Goal: Task Accomplishment & Management: Complete application form

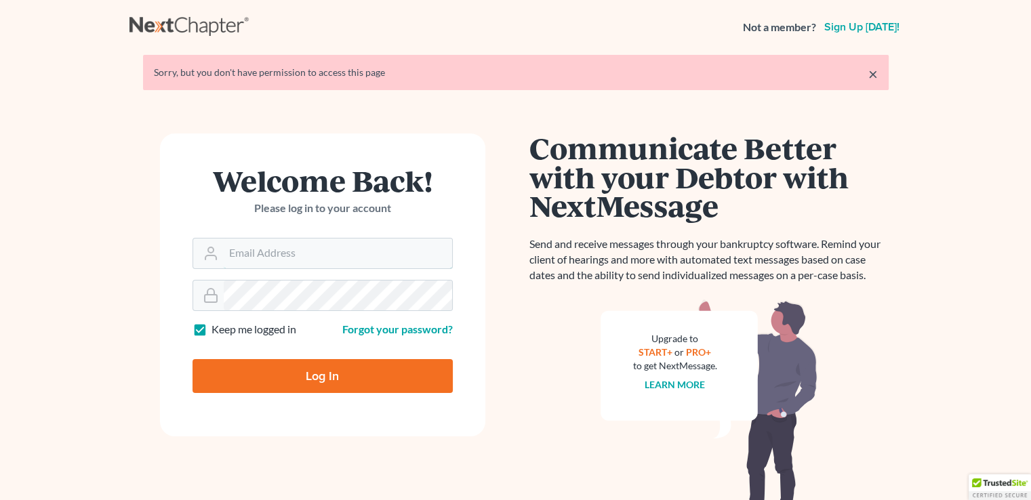
type input "[PERSON_NAME][EMAIL_ADDRESS][DOMAIN_NAME]"
click at [334, 382] on input "Log In" at bounding box center [323, 376] width 260 height 34
type input "Thinking..."
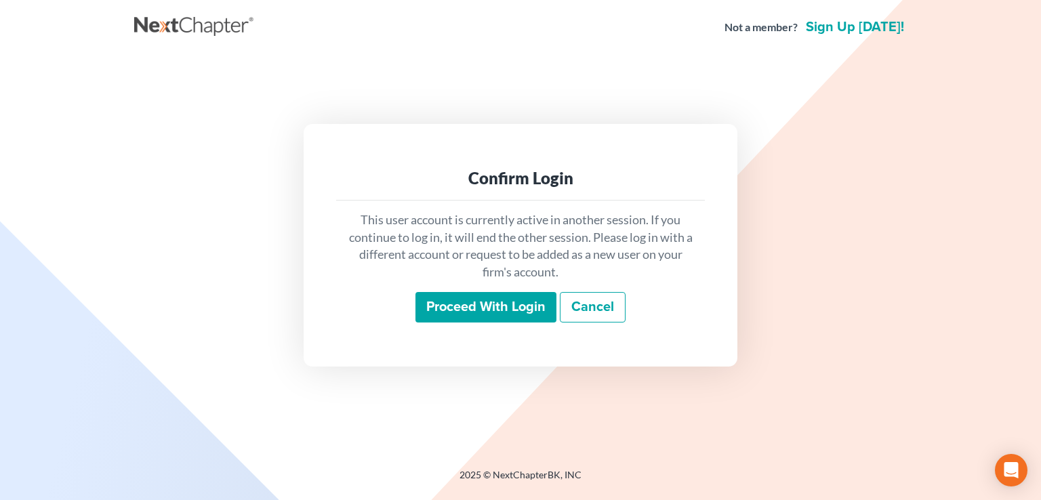
click at [407, 317] on div "Proceed with login Cancel" at bounding box center [520, 308] width 347 height 32
click at [431, 303] on input "Proceed with login" at bounding box center [486, 307] width 141 height 31
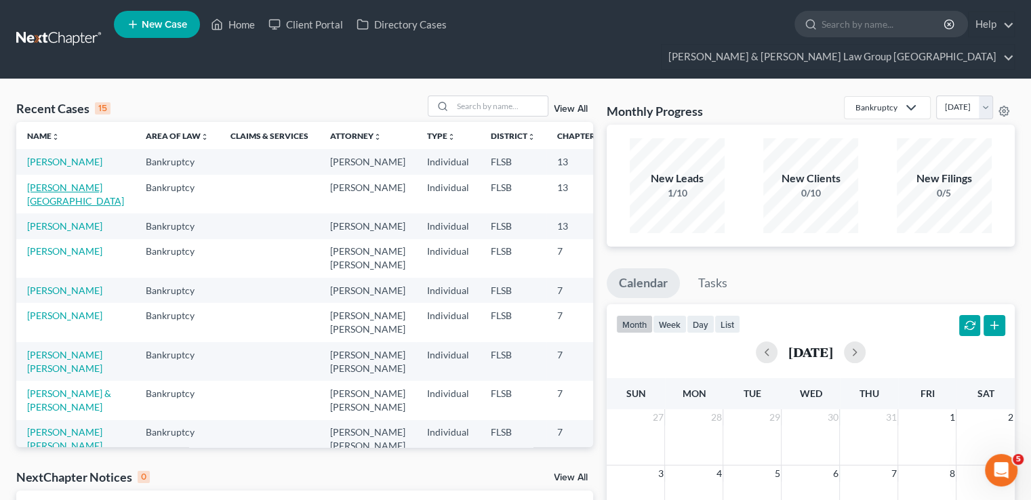
click at [46, 192] on link "[PERSON_NAME][GEOGRAPHIC_DATA]" at bounding box center [75, 194] width 97 height 25
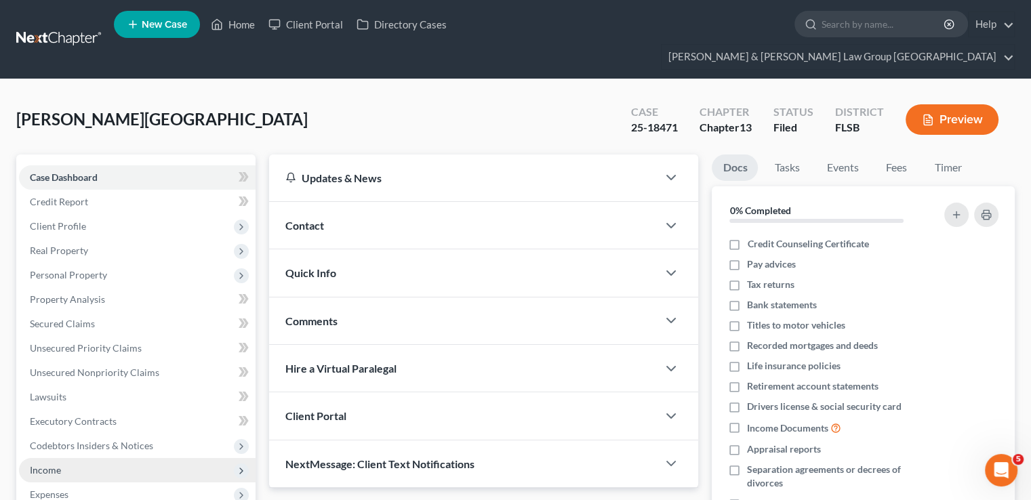
click at [61, 458] on span "Income" at bounding box center [137, 470] width 237 height 24
click at [83, 489] on span "Employment Income" at bounding box center [100, 495] width 87 height 12
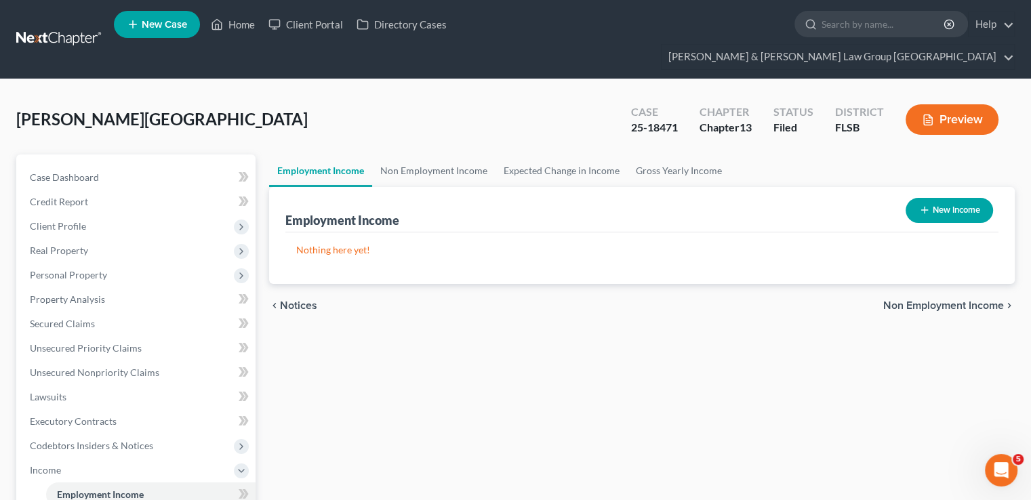
click at [938, 198] on button "New Income" at bounding box center [949, 210] width 87 height 25
select select "0"
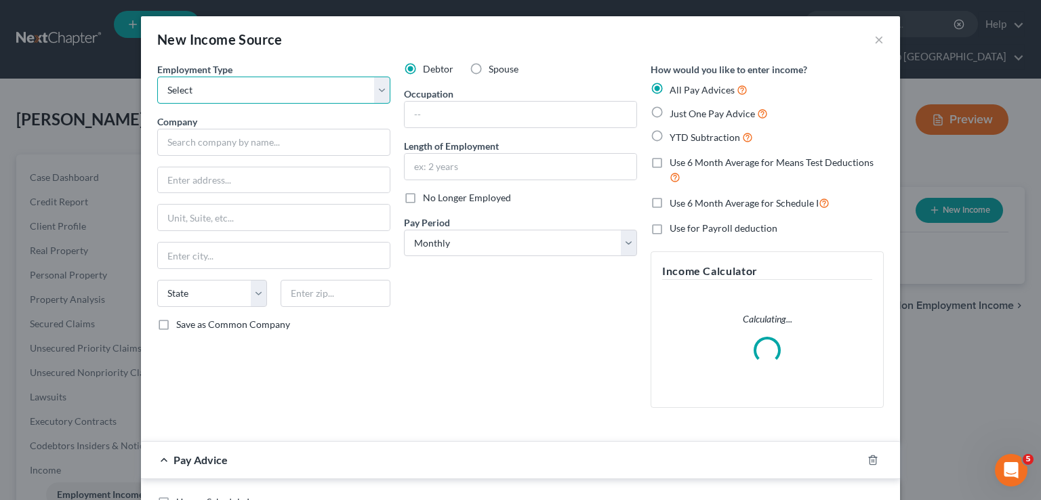
click at [320, 94] on select "Select Full or Part Time Employment Self Employment" at bounding box center [273, 90] width 233 height 27
select select "1"
click at [157, 77] on select "Select Full or Part Time Employment Self Employment" at bounding box center [273, 90] width 233 height 27
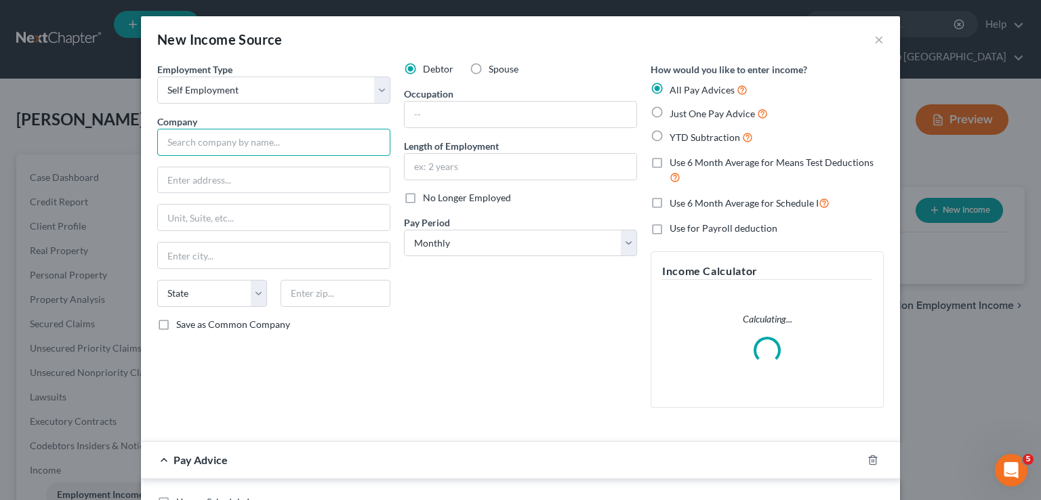
click at [282, 151] on input "text" at bounding box center [273, 142] width 233 height 27
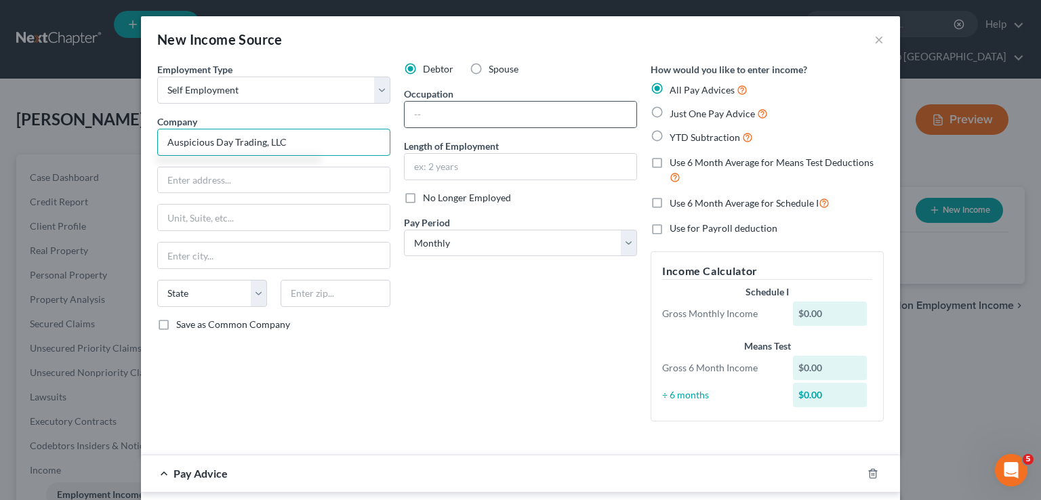
type input "Auspicious Day Trading, LLC"
click at [503, 101] on div at bounding box center [520, 114] width 233 height 27
click at [506, 115] on input "text" at bounding box center [521, 115] width 232 height 26
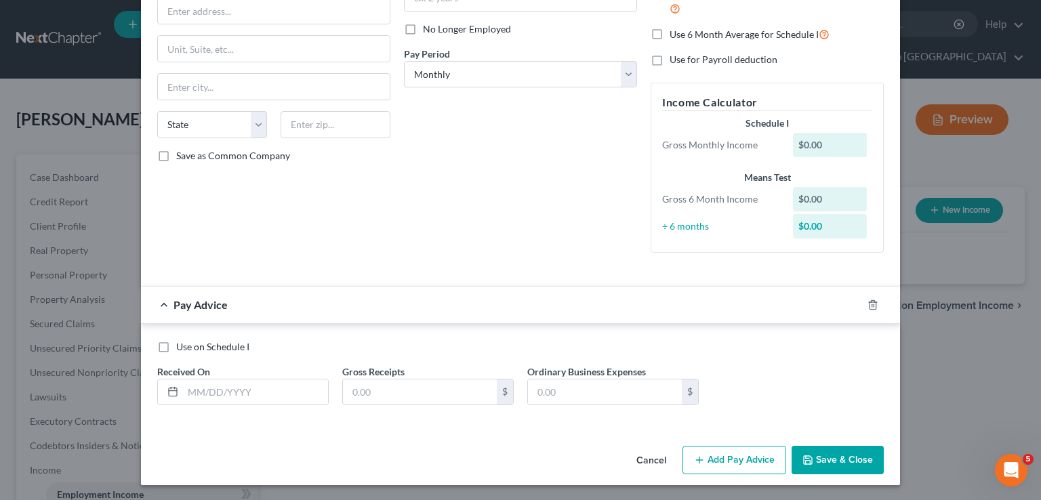
type input "Stock Trader"
click at [294, 390] on input "text" at bounding box center [255, 393] width 145 height 26
type input "1/31/2025"
click at [399, 384] on input "text" at bounding box center [420, 393] width 154 height 26
type input "1,300.00"
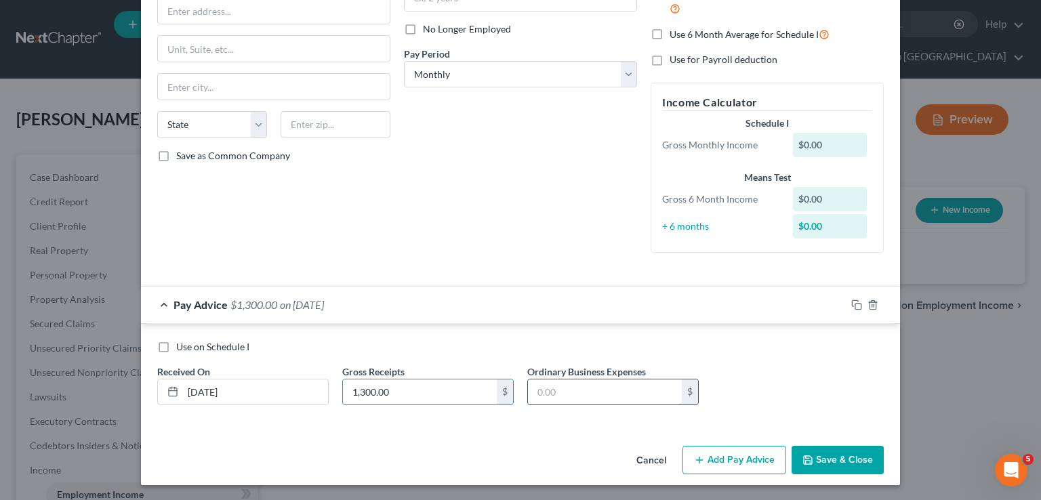
click at [602, 393] on input "text" at bounding box center [605, 393] width 154 height 26
type input "1,410.56"
click at [728, 456] on button "Add Pay Advice" at bounding box center [735, 460] width 104 height 28
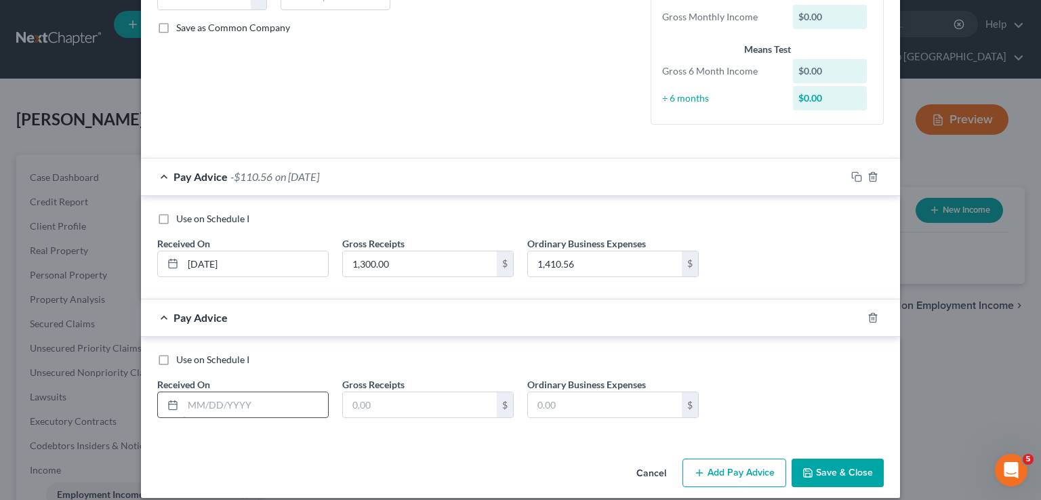
scroll to position [310, 0]
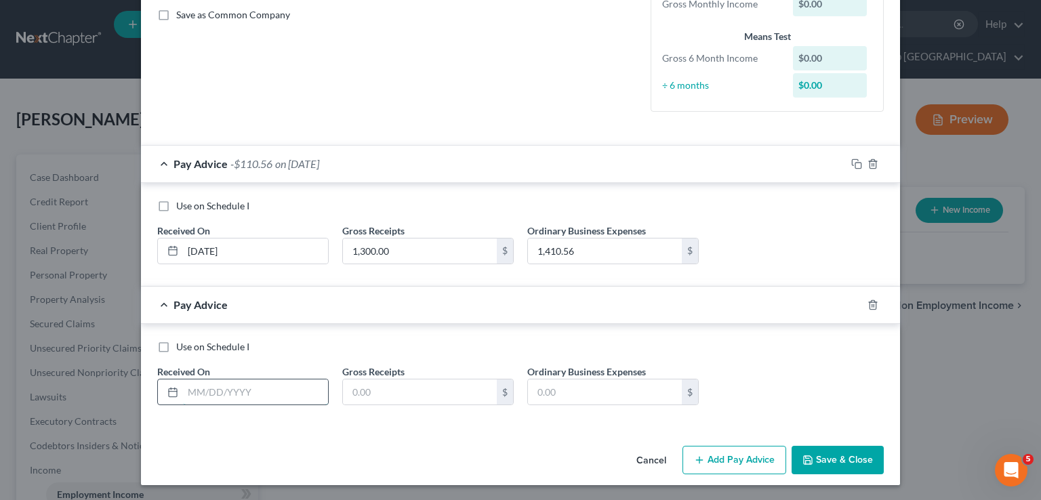
click at [259, 394] on input "text" at bounding box center [255, 393] width 145 height 26
type input "2/28/2025"
click at [420, 399] on input "text" at bounding box center [420, 393] width 154 height 26
type input "250.00"
click at [557, 383] on input "text" at bounding box center [605, 393] width 154 height 26
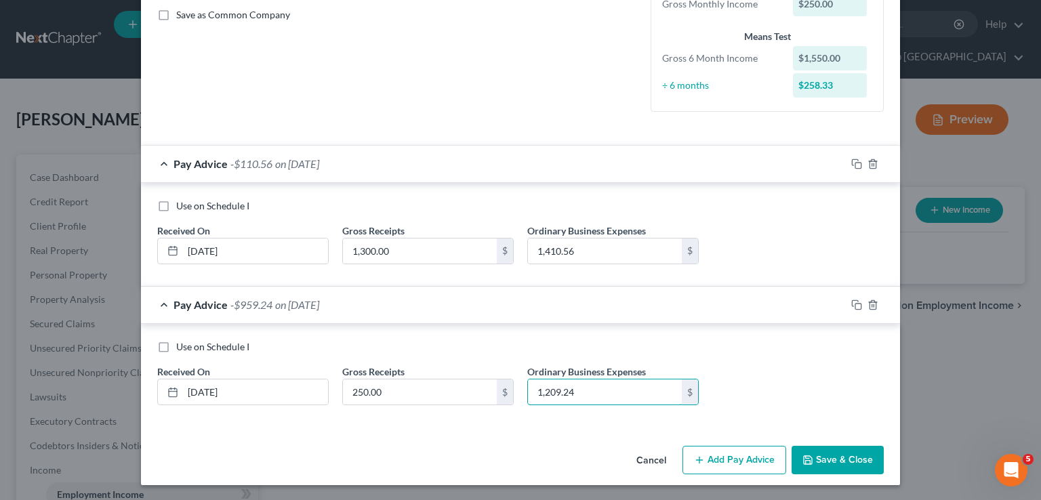
type input "1,209.24"
click at [736, 462] on button "Add Pay Advice" at bounding box center [735, 460] width 104 height 28
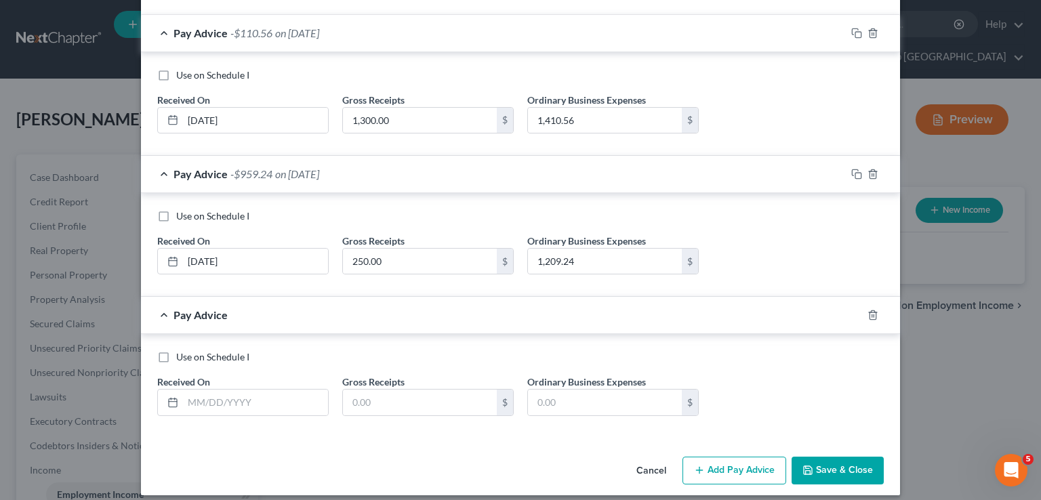
scroll to position [445, 0]
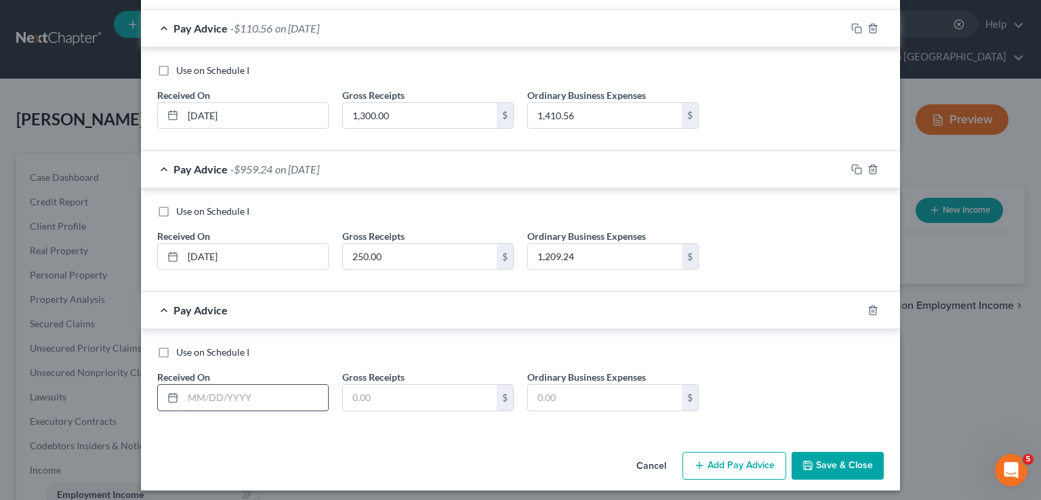
click at [260, 395] on input "text" at bounding box center [255, 398] width 145 height 26
click at [200, 394] on input "3/32/2025" at bounding box center [255, 398] width 145 height 26
type input "3/31/2025"
click at [384, 393] on input "text" at bounding box center [420, 398] width 154 height 26
type input "14,000.00"
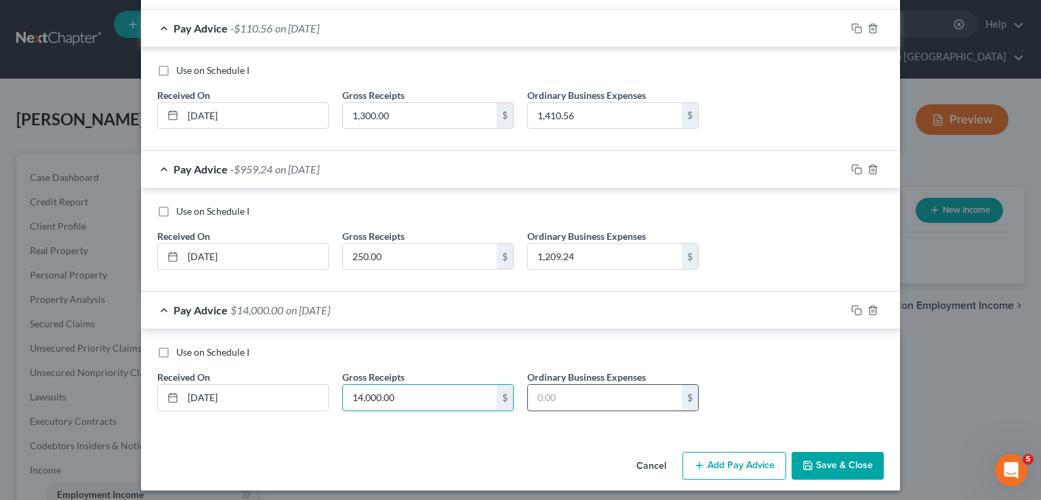
click at [595, 393] on input "text" at bounding box center [605, 398] width 154 height 26
type input "2,944.64"
click at [729, 453] on button "Add Pay Advice" at bounding box center [735, 466] width 104 height 28
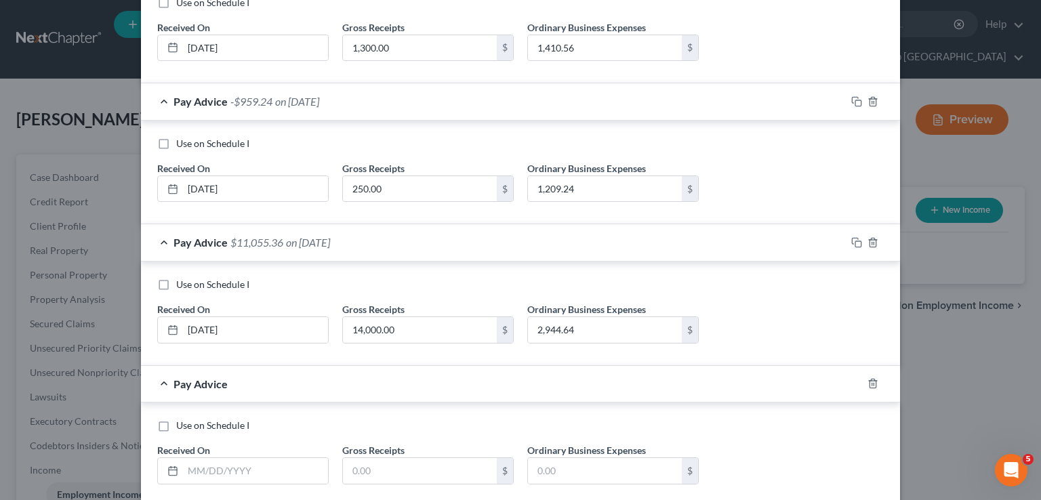
scroll to position [581, 0]
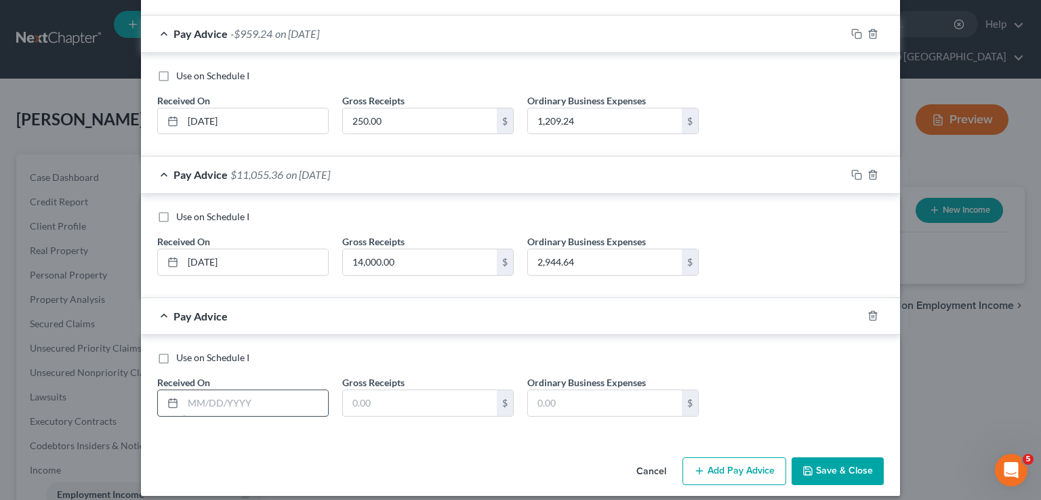
click at [247, 392] on input "text" at bounding box center [255, 403] width 145 height 26
type input "4/30/2025"
click at [393, 410] on input "text" at bounding box center [420, 403] width 154 height 26
type input "0"
click at [563, 407] on input "text" at bounding box center [605, 403] width 154 height 26
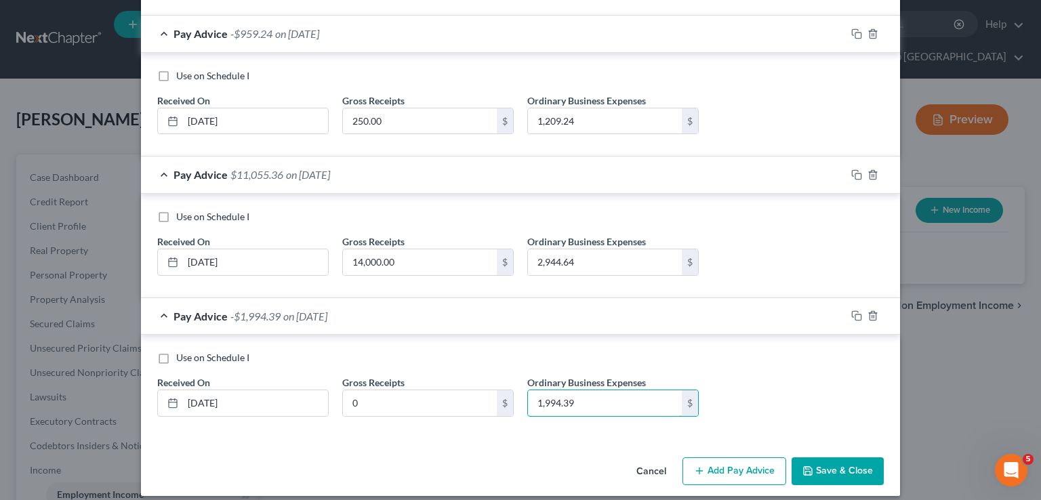
type input "1,994.39"
click at [720, 463] on button "Add Pay Advice" at bounding box center [735, 472] width 104 height 28
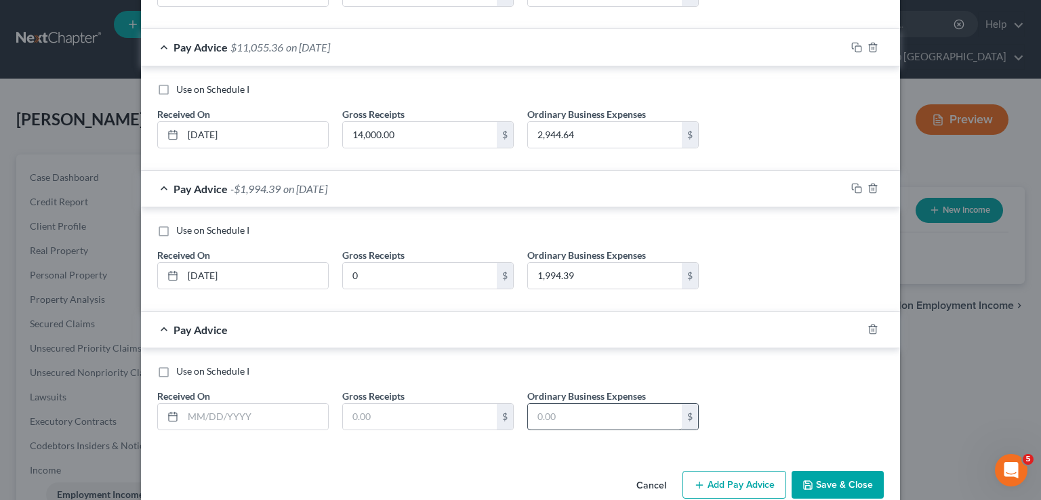
scroll to position [731, 0]
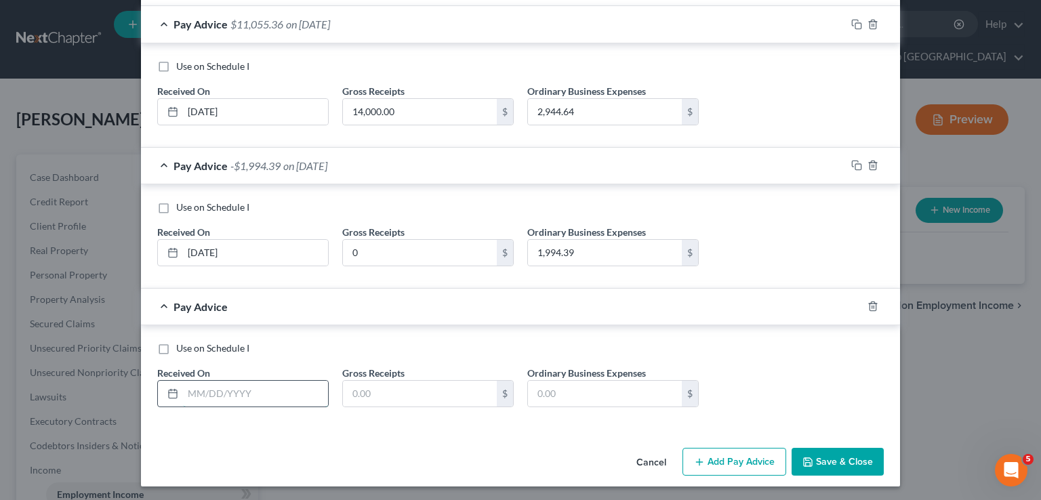
click at [301, 400] on input "text" at bounding box center [255, 394] width 145 height 26
type input "5/31/2025"
click at [398, 391] on input "text" at bounding box center [420, 394] width 154 height 26
type input "0"
click at [550, 386] on input "text" at bounding box center [605, 394] width 154 height 26
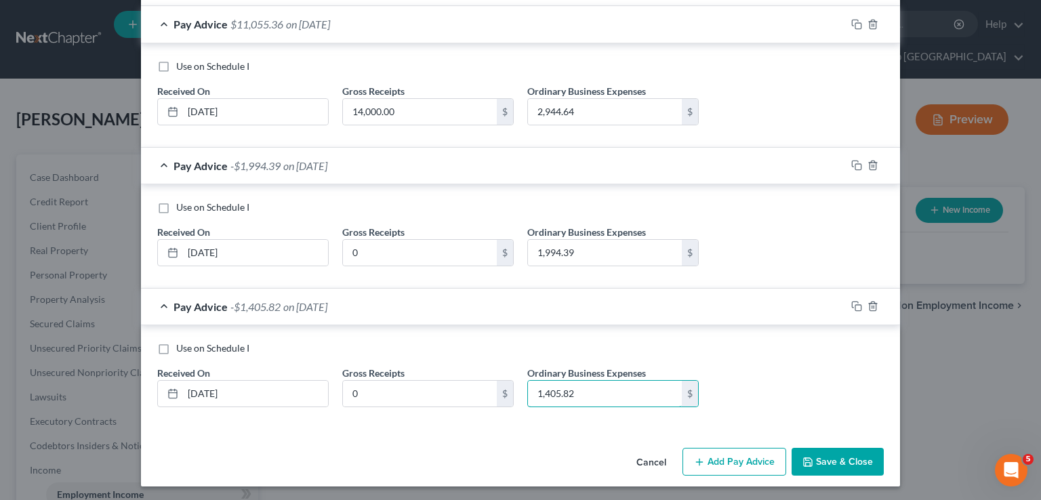
type input "1,405.82"
click at [725, 451] on button "Add Pay Advice" at bounding box center [735, 462] width 104 height 28
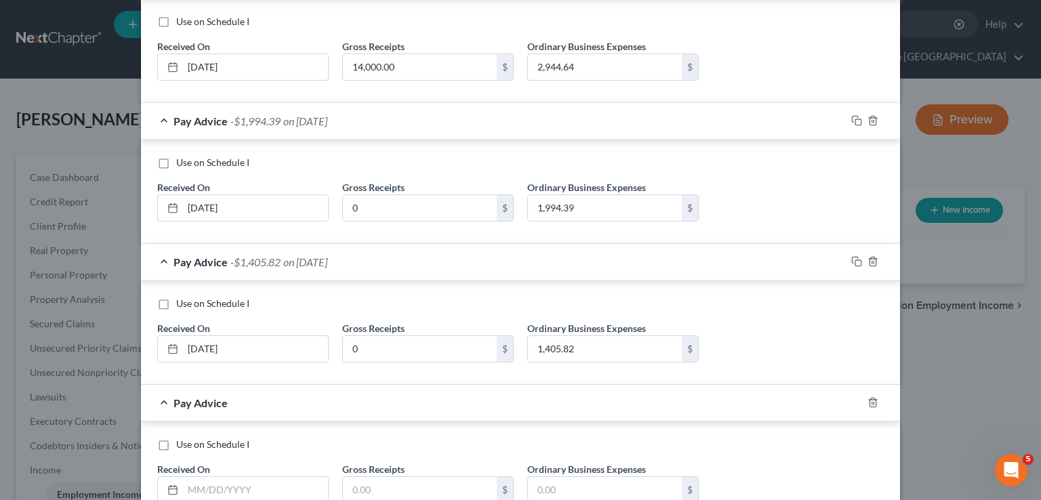
scroll to position [872, 0]
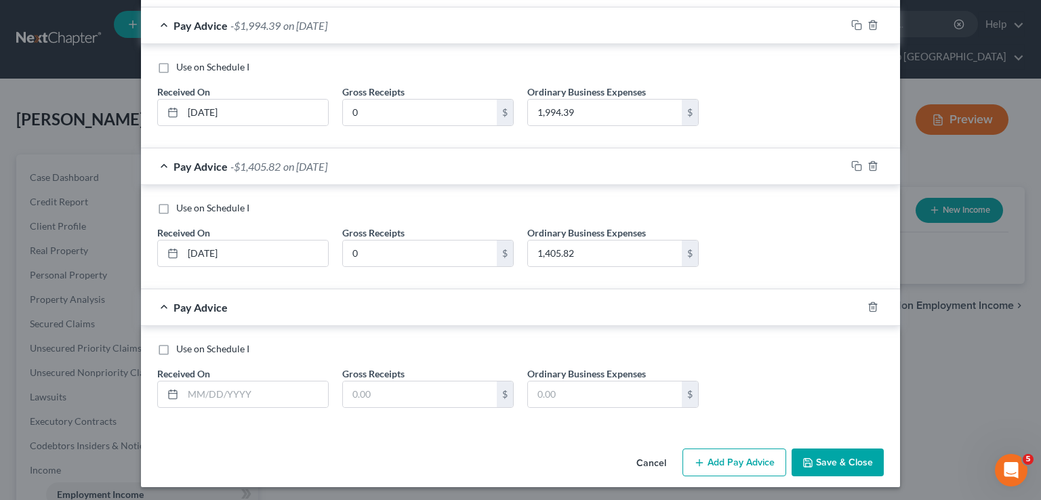
click at [226, 376] on div "Received On *" at bounding box center [242, 387] width 185 height 41
click at [226, 388] on input "text" at bounding box center [255, 395] width 145 height 26
type input "6/30/2025"
click at [384, 390] on input "text" at bounding box center [420, 395] width 154 height 26
type input "0"
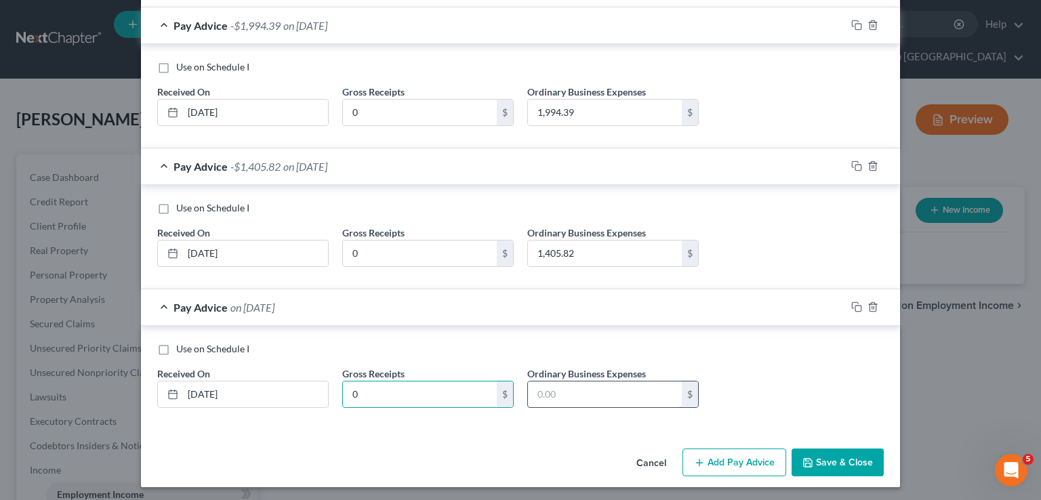
click at [643, 388] on input "text" at bounding box center [605, 395] width 154 height 26
type input "1,304.81"
click at [730, 449] on button "Add Pay Advice" at bounding box center [735, 463] width 104 height 28
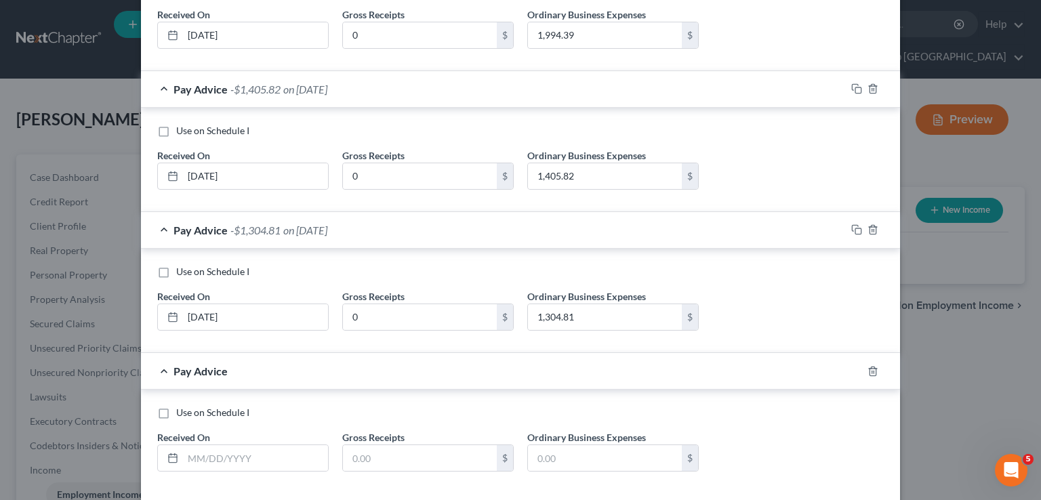
scroll to position [1012, 0]
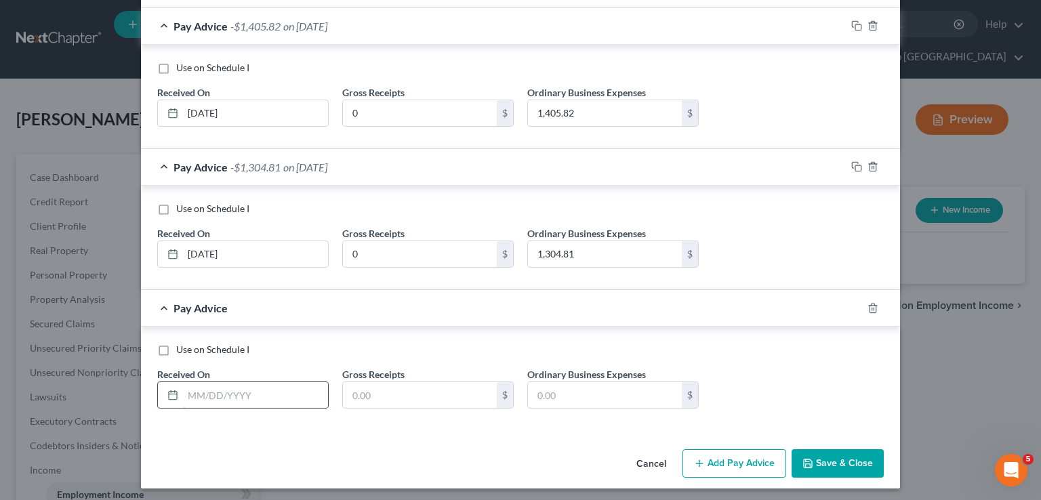
click at [225, 388] on input "text" at bounding box center [255, 395] width 145 height 26
type input "7/24/2025"
click at [462, 388] on input "text" at bounding box center [420, 395] width 154 height 26
type input "0"
click at [578, 392] on input "text" at bounding box center [605, 395] width 154 height 26
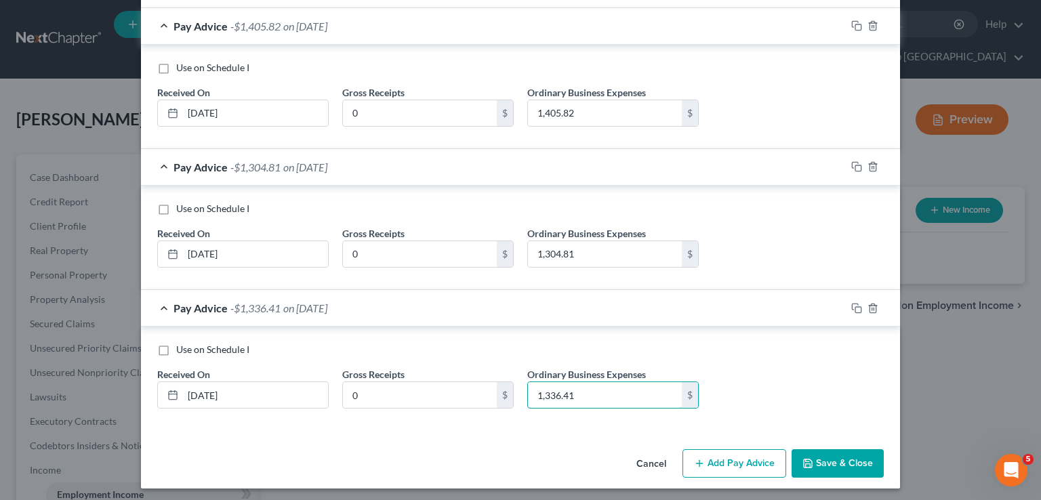
type input "1,336.41"
click at [849, 462] on button "Save & Close" at bounding box center [838, 463] width 92 height 28
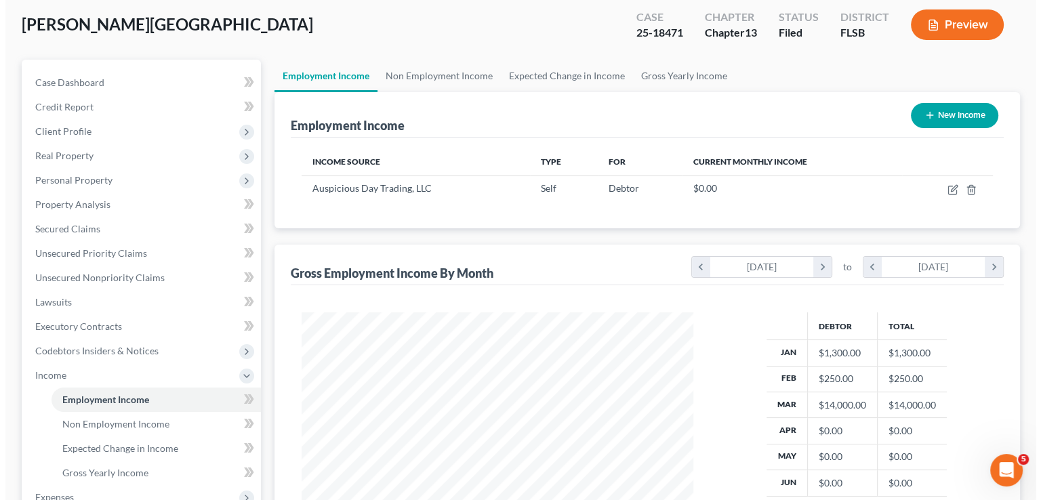
scroll to position [136, 0]
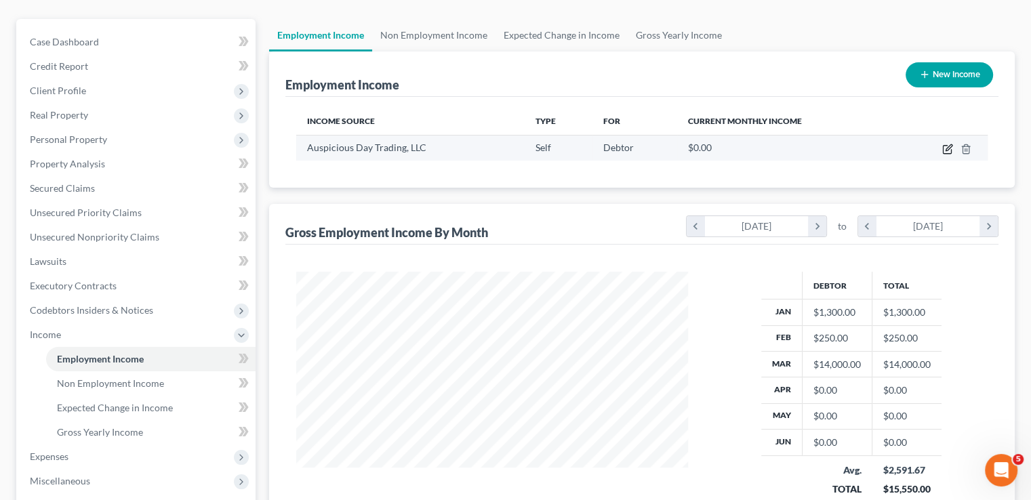
click at [946, 144] on icon "button" at bounding box center [947, 149] width 11 height 11
select select "1"
select select "0"
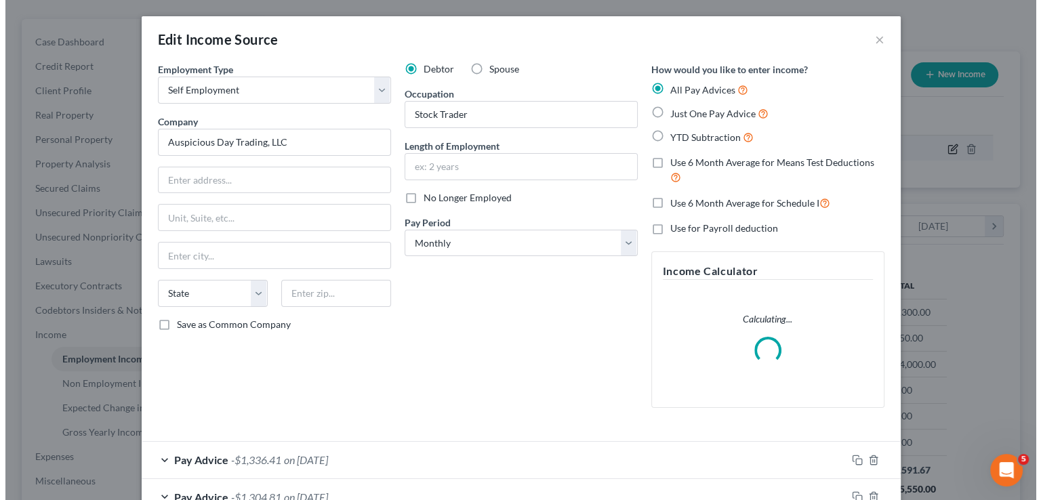
scroll to position [241, 423]
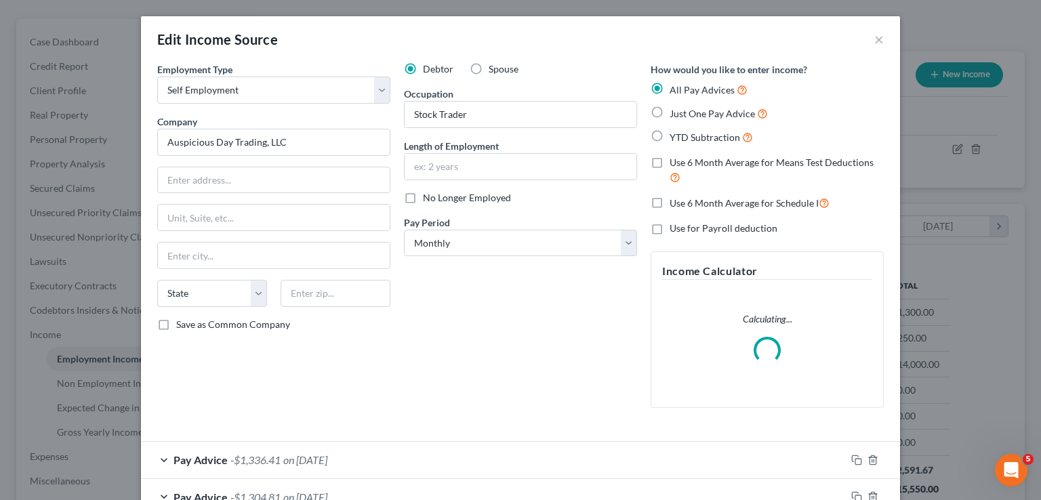
click at [670, 207] on label "Use 6 Month Average for Schedule I" at bounding box center [750, 203] width 160 height 16
click at [675, 204] on input "Use 6 Month Average for Schedule I" at bounding box center [679, 199] width 9 height 9
checkbox input "true"
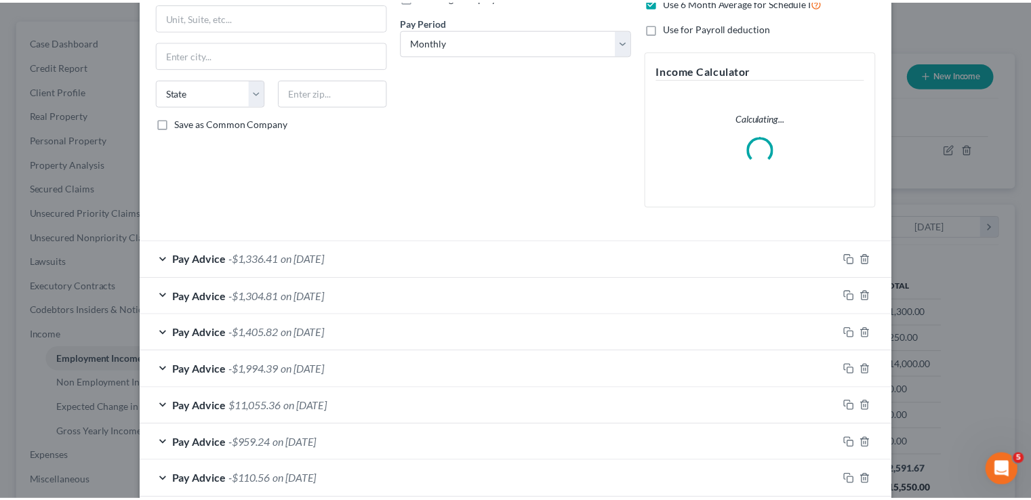
scroll to position [273, 0]
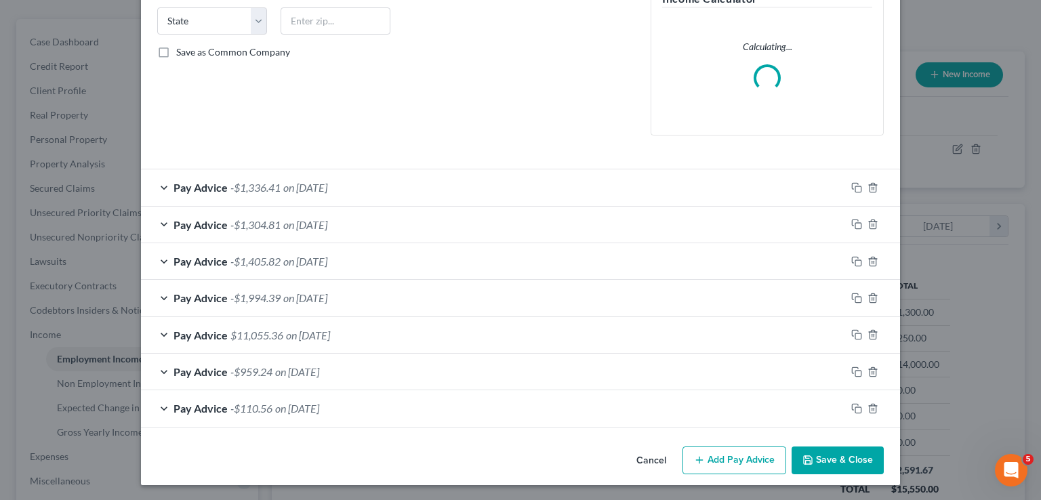
click at [820, 452] on button "Save & Close" at bounding box center [838, 461] width 92 height 28
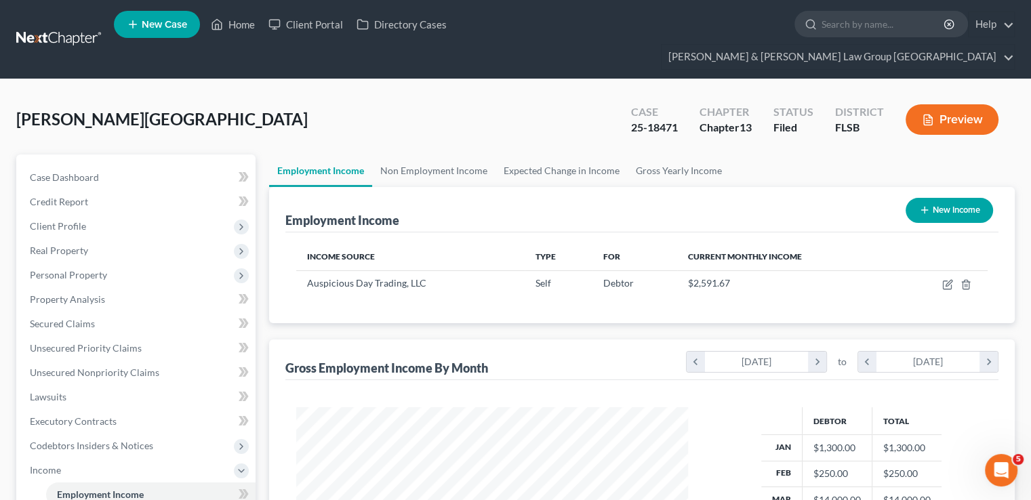
scroll to position [68, 0]
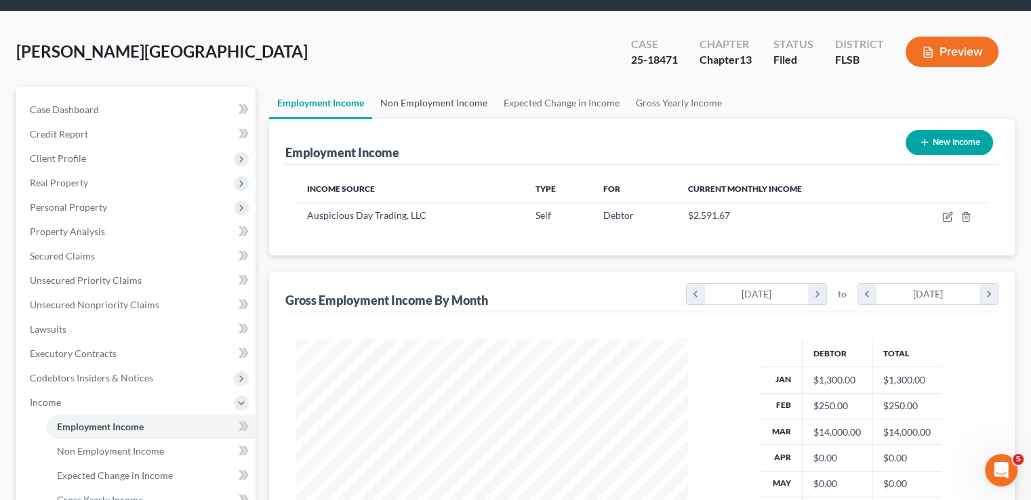
click at [447, 87] on link "Non Employment Income" at bounding box center [433, 103] width 123 height 33
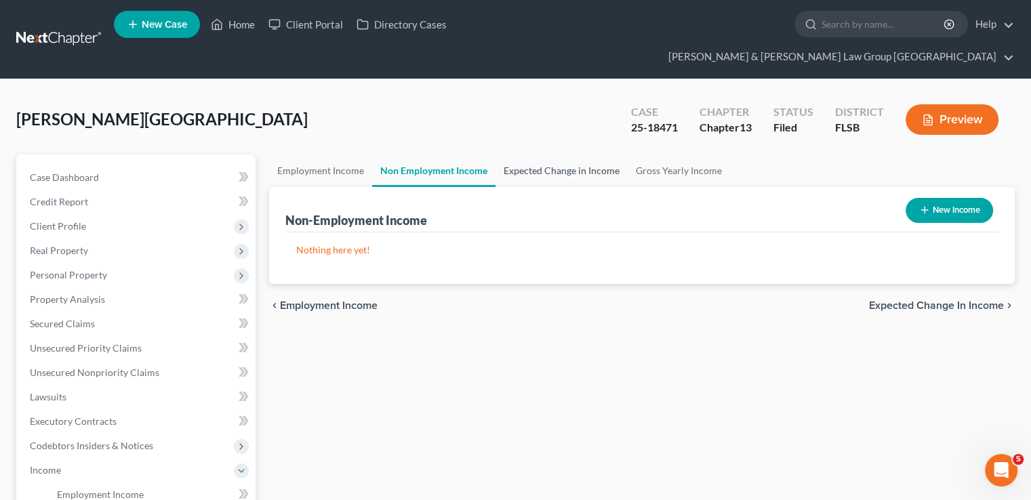
click at [557, 155] on link "Expected Change in Income" at bounding box center [562, 171] width 132 height 33
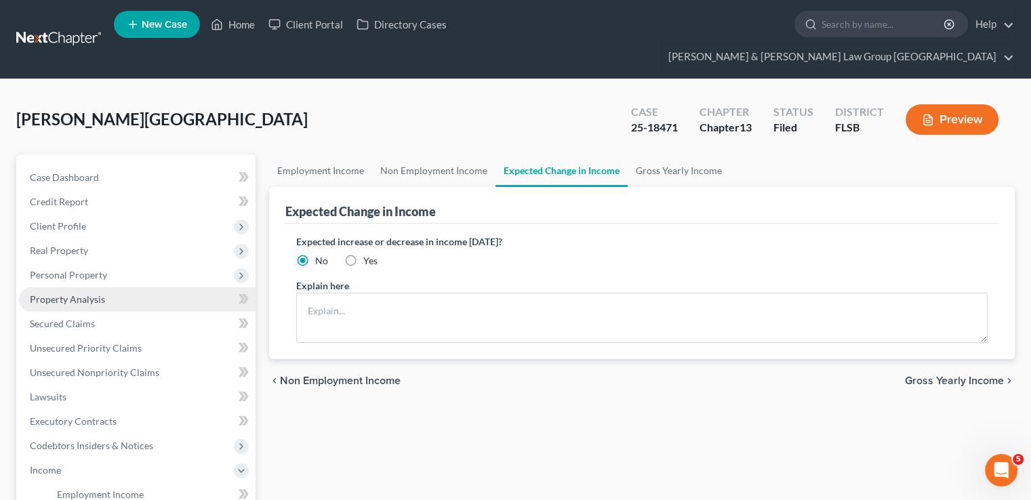
click at [86, 294] on span "Property Analysis" at bounding box center [67, 300] width 75 height 12
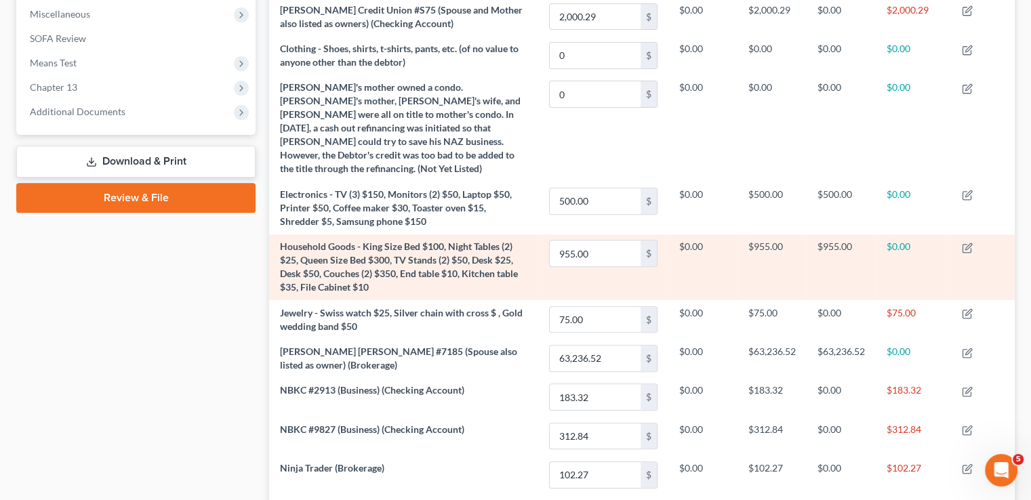
scroll to position [573, 0]
